Goal: Information Seeking & Learning: Find specific fact

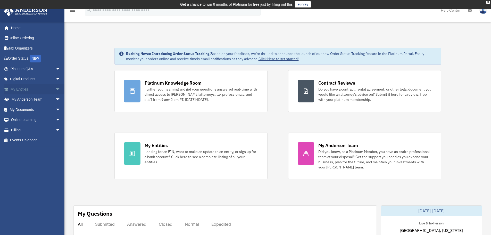
click at [55, 88] on span "arrow_drop_down" at bounding box center [60, 89] width 10 height 11
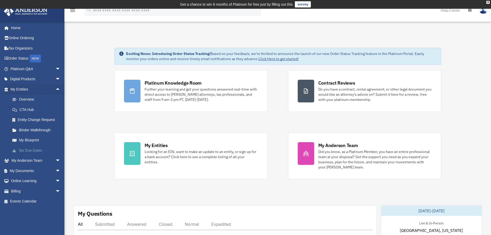
click at [45, 151] on link "Tax Due Dates" at bounding box center [37, 150] width 61 height 10
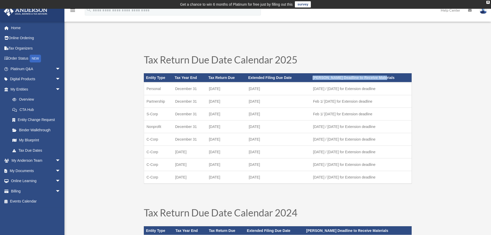
drag, startPoint x: 312, startPoint y: 77, endPoint x: 384, endPoint y: 78, distance: 71.4
click at [384, 78] on th "[PERSON_NAME] Deadline to Receive Materials" at bounding box center [360, 77] width 101 height 9
